Goal: Find specific page/section

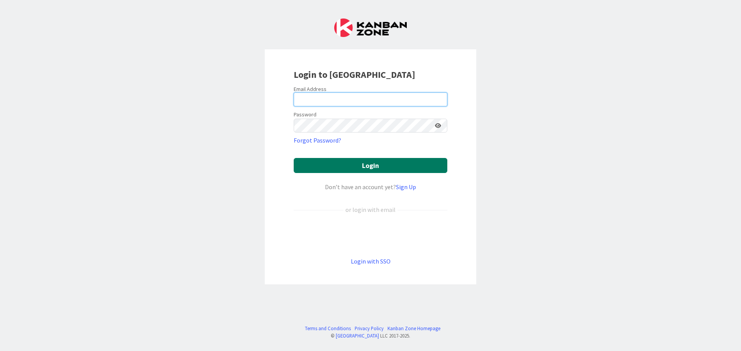
type input "[PERSON_NAME][EMAIL_ADDRESS][PERSON_NAME][DOMAIN_NAME]"
click at [338, 162] on button "Login" at bounding box center [371, 165] width 154 height 15
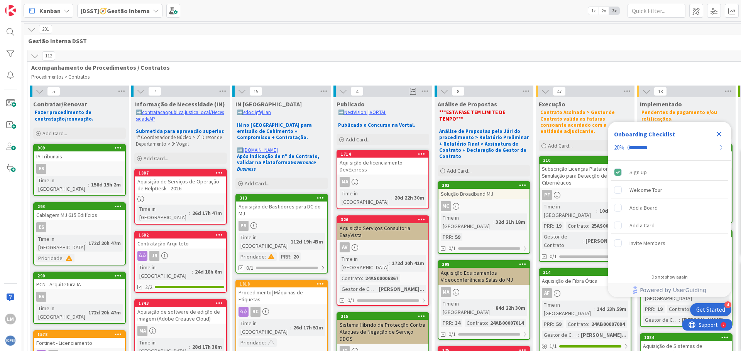
click at [718, 133] on icon "Close Checklist" at bounding box center [718, 134] width 5 height 5
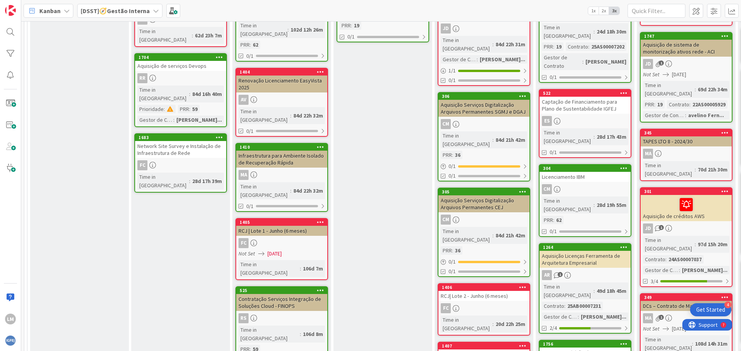
scroll to position [424, 0]
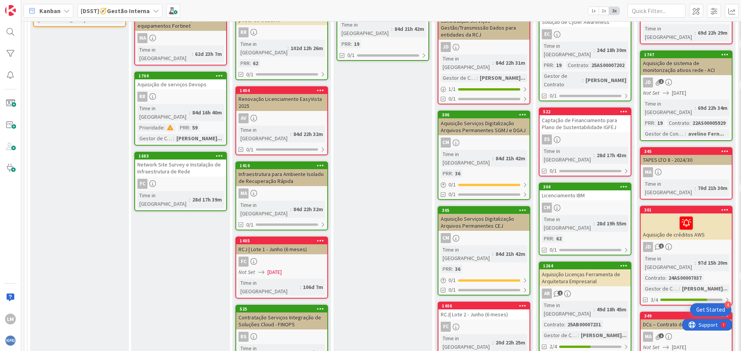
click at [274, 169] on div "Infraestrutura para Ambiente Isolado de Recuperação Rápida" at bounding box center [281, 177] width 91 height 17
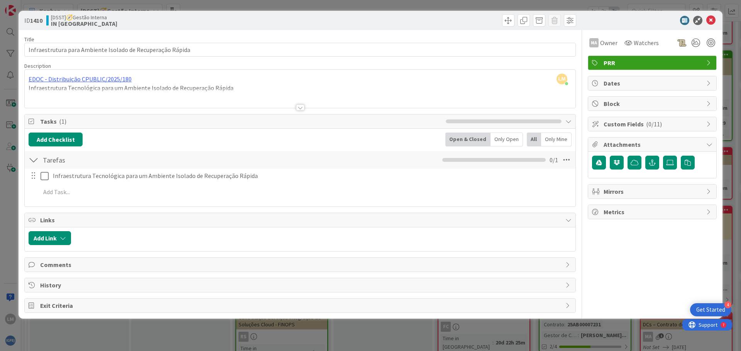
click at [299, 107] on div at bounding box center [300, 108] width 8 height 6
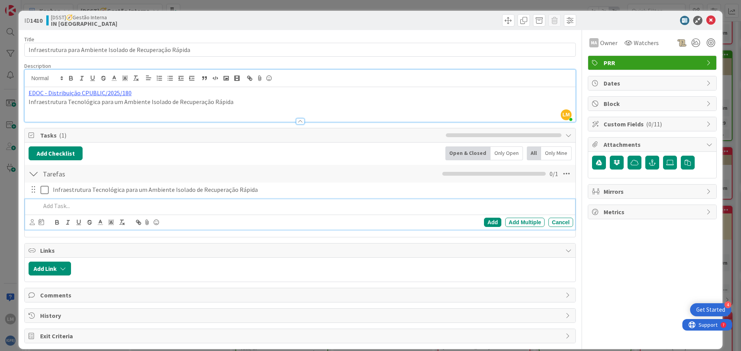
click at [327, 208] on p at bounding box center [304, 206] width 529 height 9
